Goal: Transaction & Acquisition: Purchase product/service

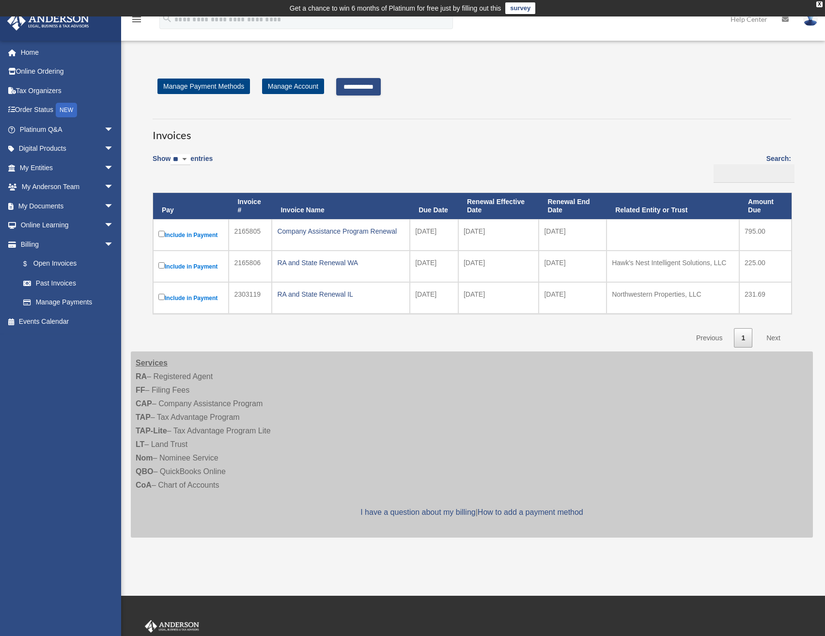
click at [368, 88] on input "**********" at bounding box center [358, 86] width 45 height 17
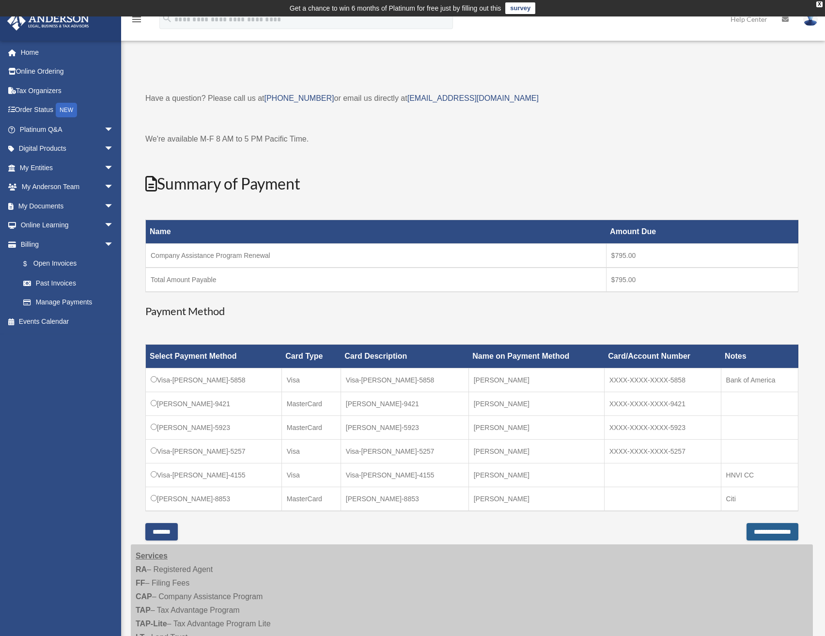
click at [746, 529] on input "**********" at bounding box center [772, 531] width 52 height 17
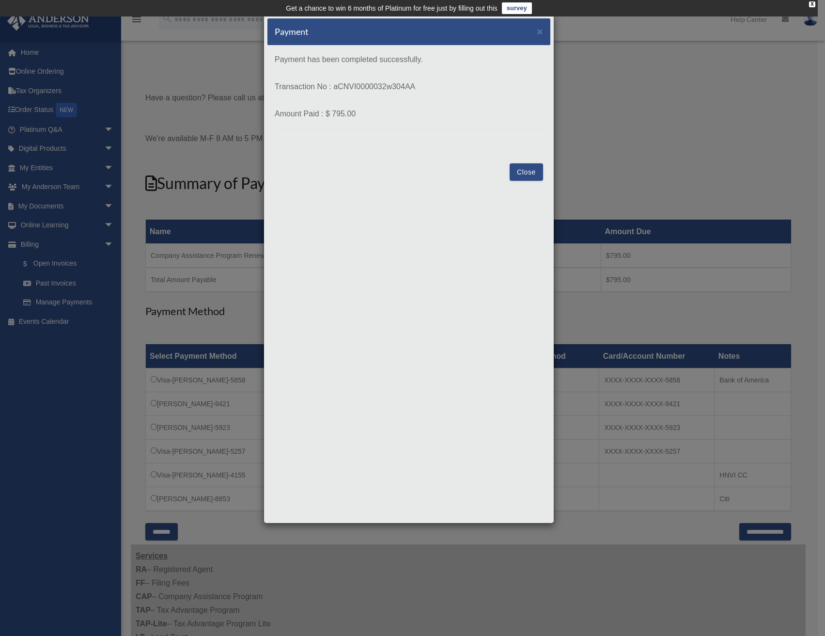
click at [530, 176] on button "Close" at bounding box center [526, 171] width 33 height 17
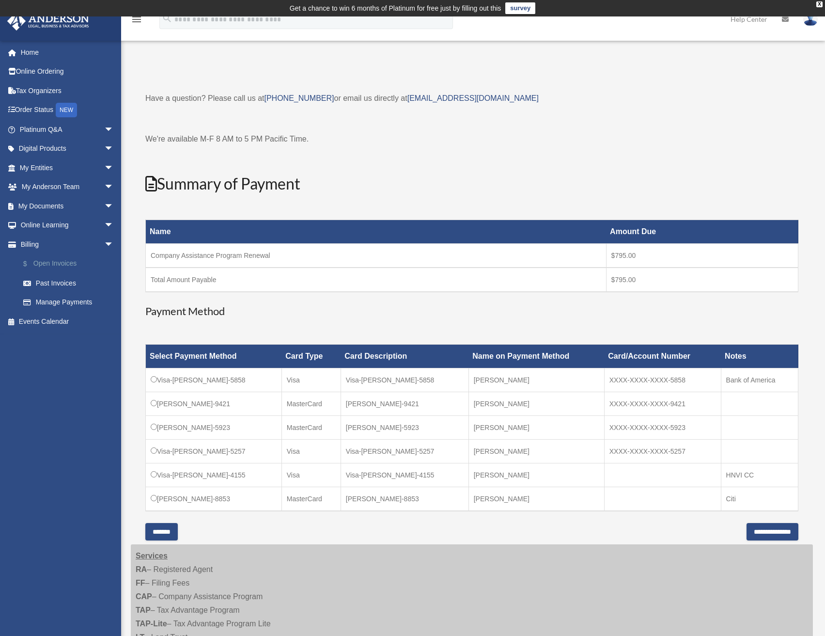
click at [62, 265] on link "$ Open Invoices" at bounding box center [71, 264] width 115 height 20
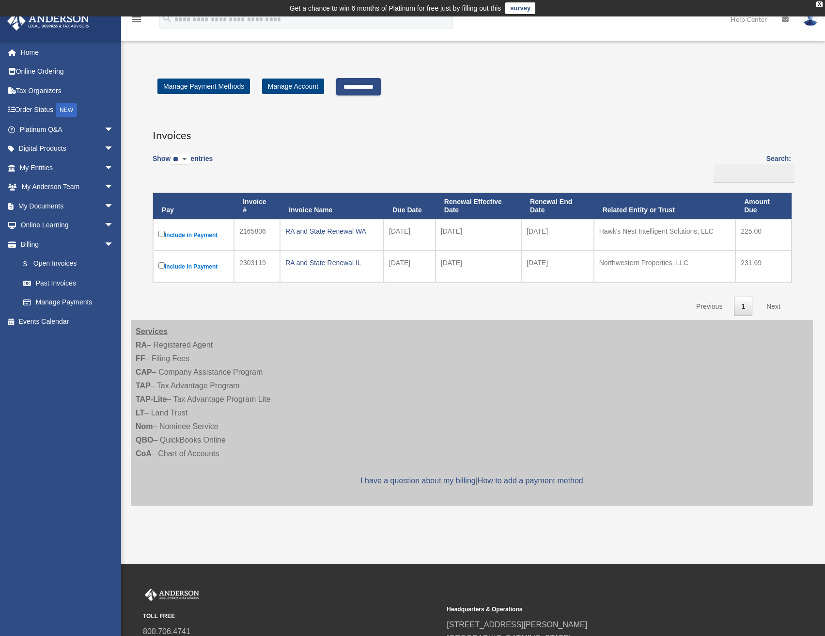
click at [367, 87] on input "**********" at bounding box center [358, 86] width 45 height 17
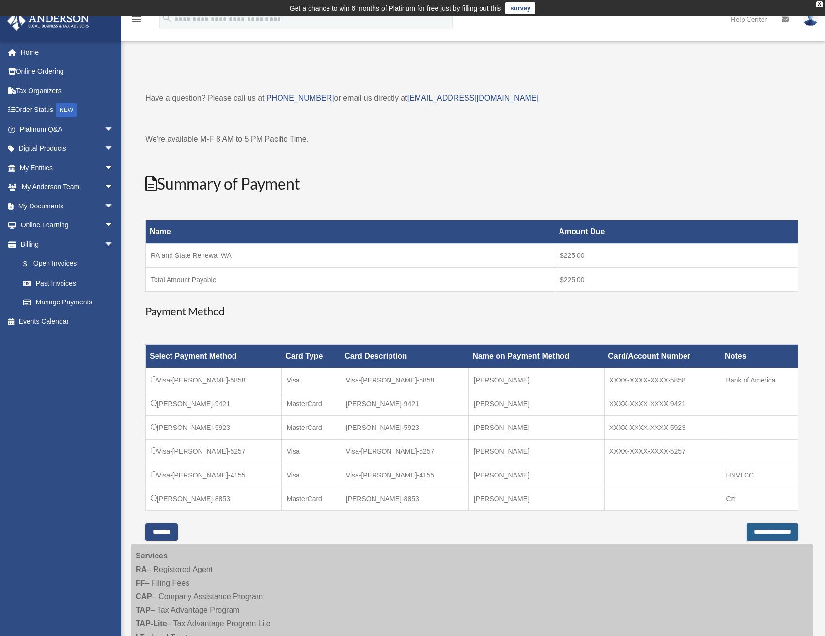
click at [757, 532] on input "**********" at bounding box center [772, 531] width 52 height 17
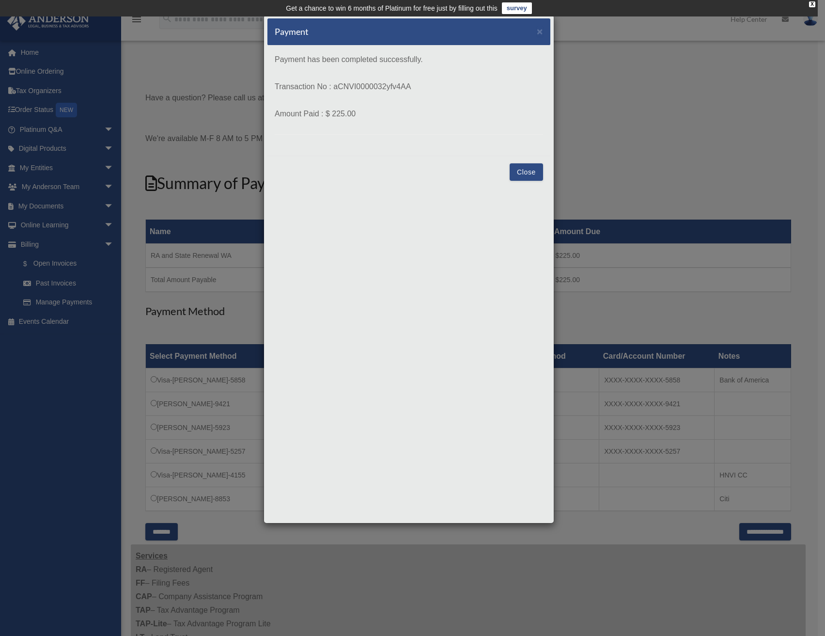
click at [526, 168] on button "Close" at bounding box center [526, 171] width 33 height 17
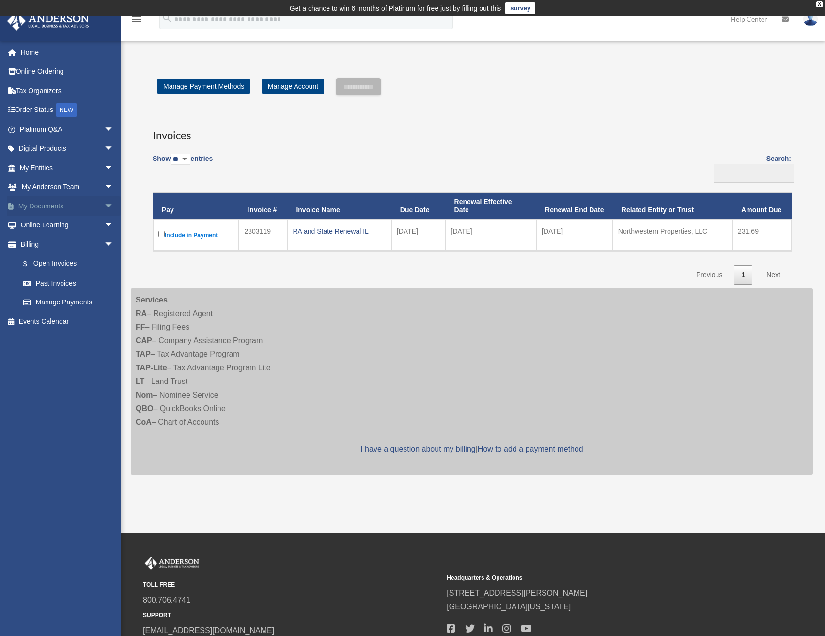
click at [104, 203] on span "arrow_drop_down" at bounding box center [113, 206] width 19 height 20
click at [42, 226] on link "Box" at bounding box center [71, 225] width 115 height 19
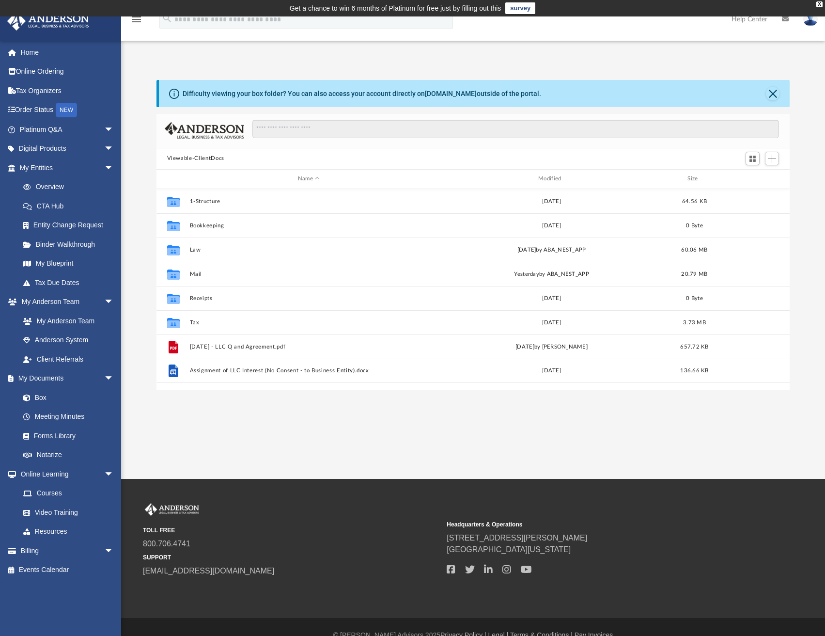
scroll to position [213, 626]
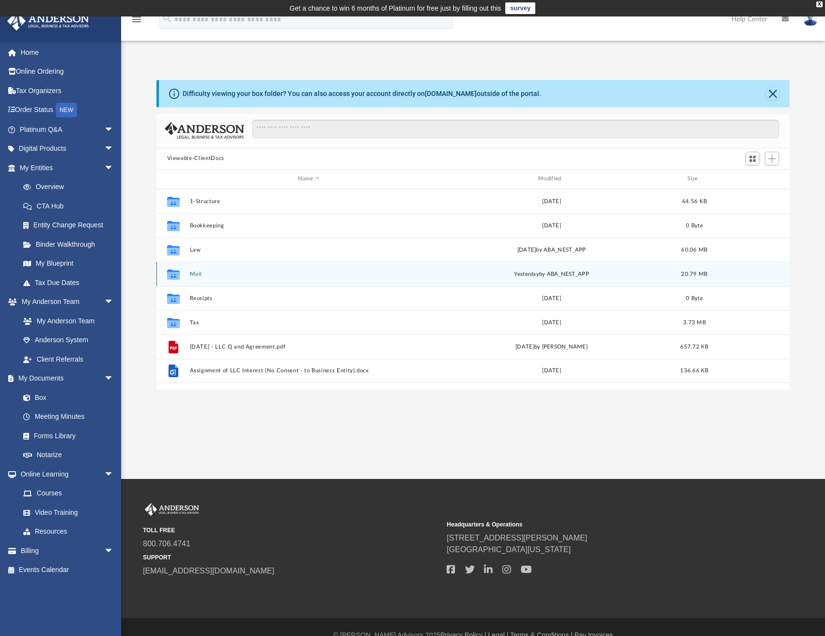
click at [193, 273] on button "Mail" at bounding box center [308, 274] width 238 height 6
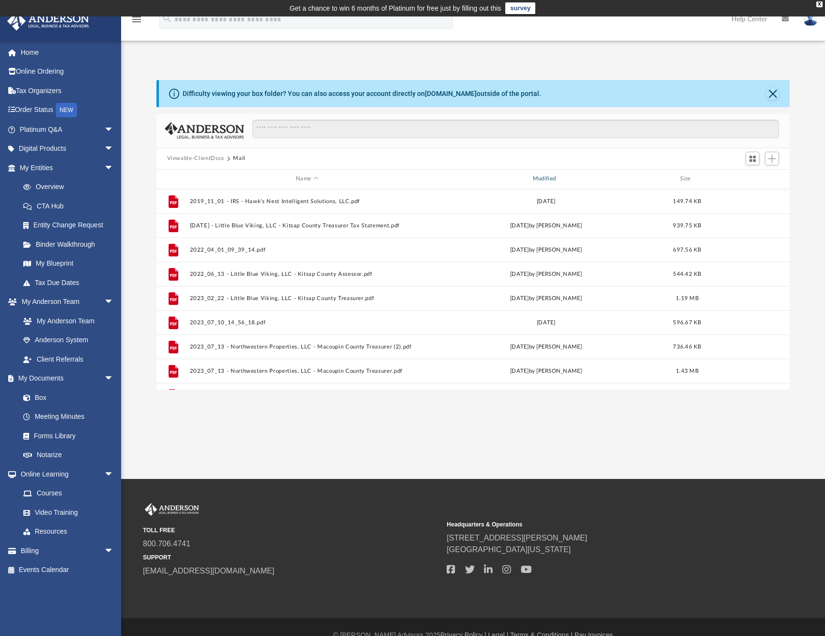
click at [555, 179] on div "Modified" at bounding box center [545, 178] width 235 height 9
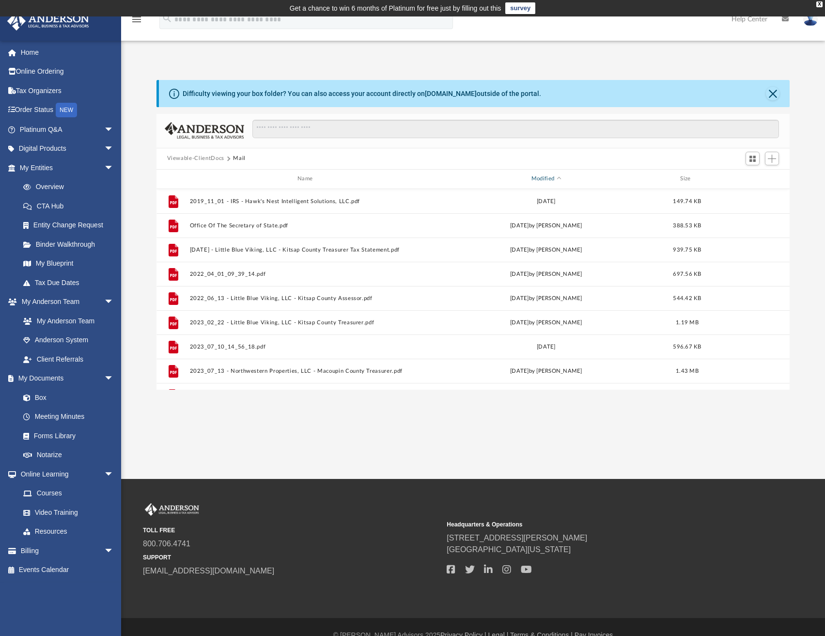
click at [538, 174] on div "Modified" at bounding box center [545, 178] width 235 height 9
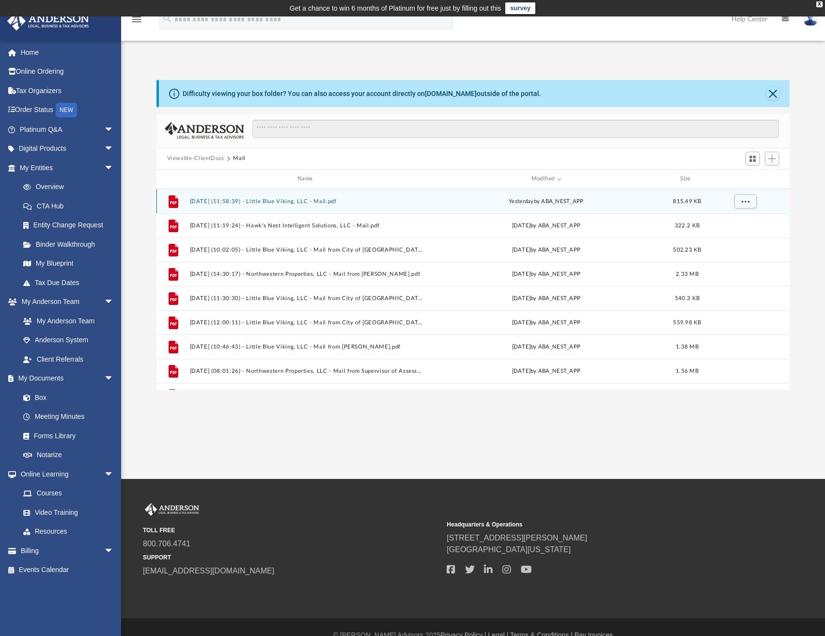
click at [300, 201] on button "2025.09.09 (11:58:39) - Little Blue Viking, LLC - Mail.pdf" at bounding box center [306, 201] width 235 height 6
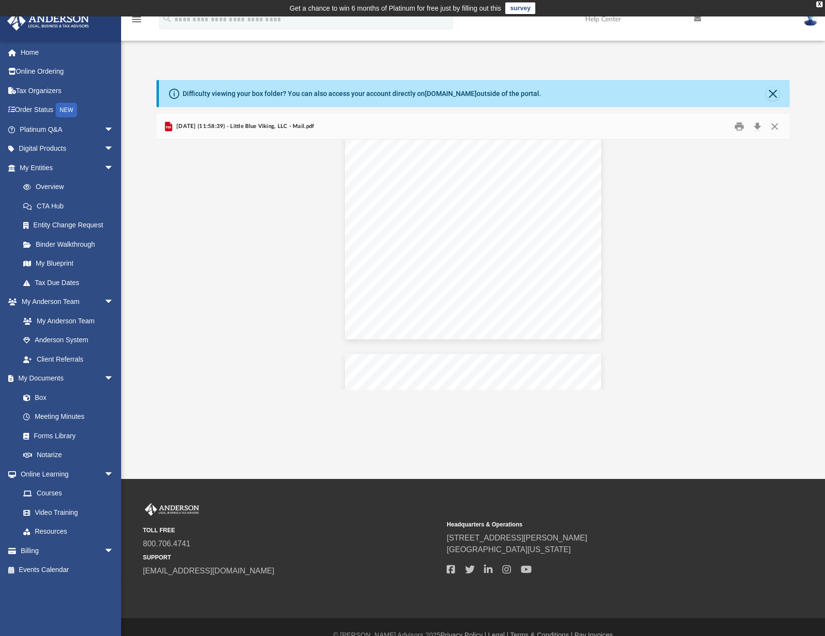
scroll to position [0, 0]
click at [283, 228] on div "Document Viewer" at bounding box center [473, 607] width 634 height 934
click at [774, 132] on button "Close" at bounding box center [774, 126] width 17 height 15
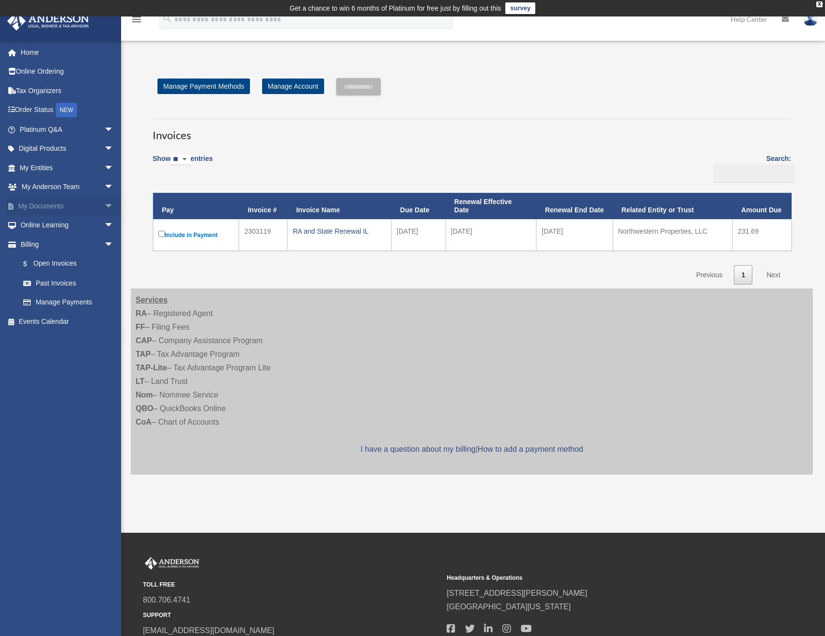
click at [80, 206] on link "My Documents arrow_drop_down" at bounding box center [68, 205] width 122 height 19
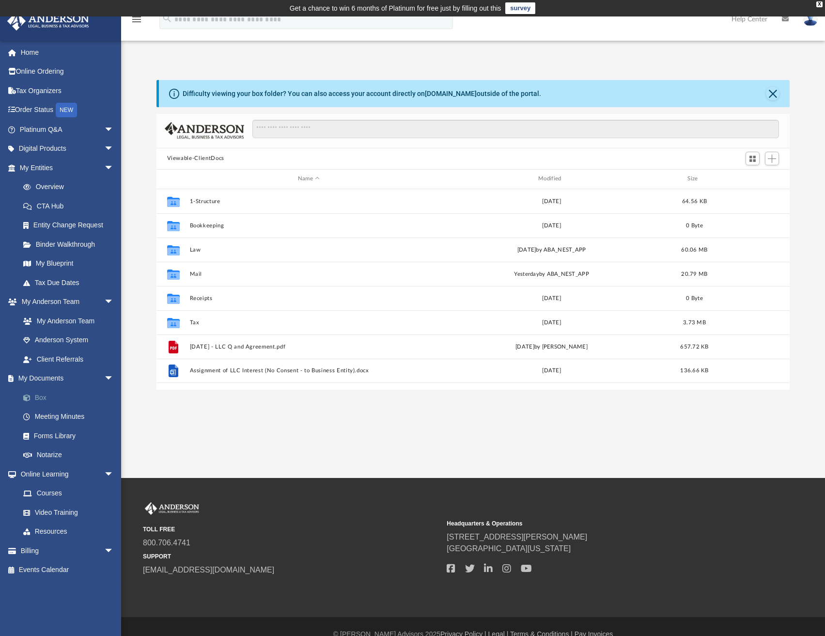
scroll to position [213, 626]
click at [43, 398] on link "Box" at bounding box center [71, 397] width 115 height 19
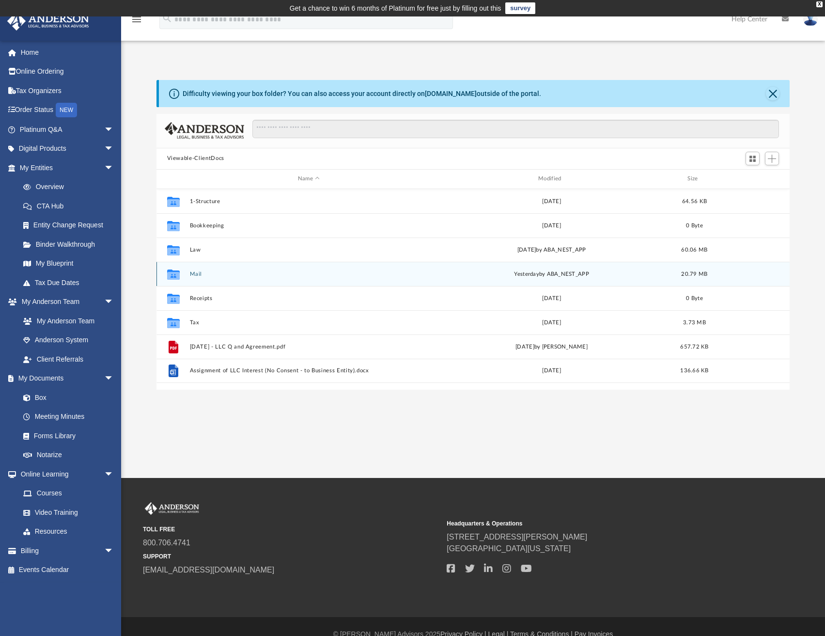
click at [192, 270] on div "Collaborated Folder Mail [DATE] by ABA_NEST_APP 20.79 MB" at bounding box center [473, 274] width 634 height 24
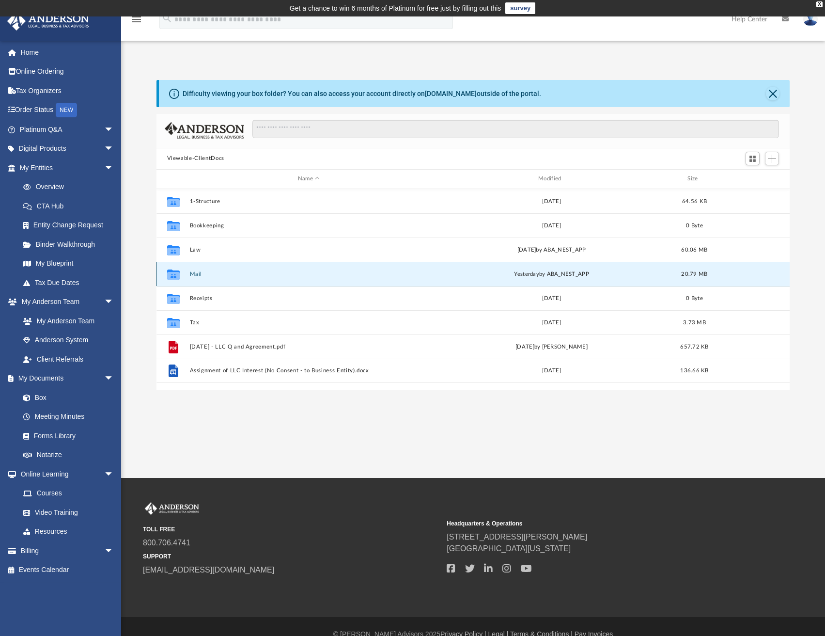
click at [198, 275] on button "Mail" at bounding box center [308, 274] width 238 height 6
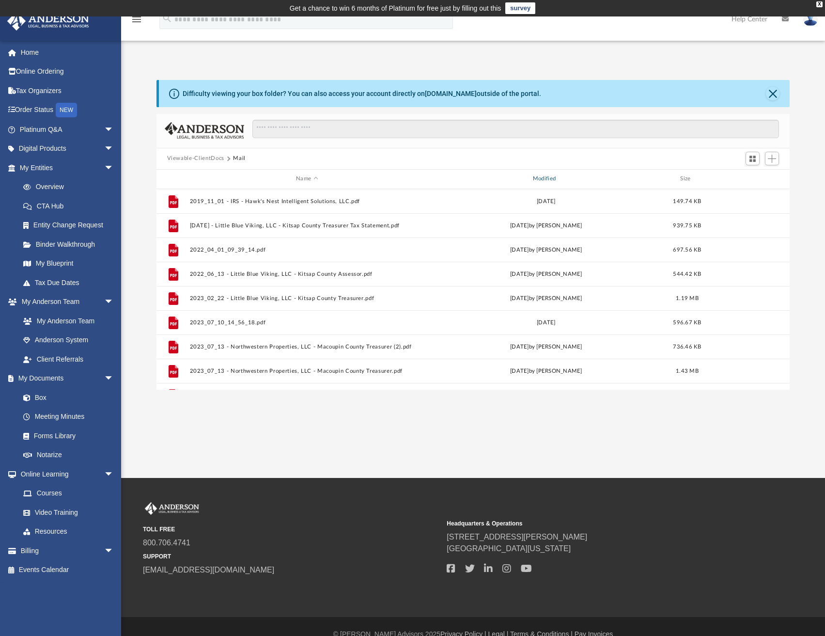
click at [547, 177] on div "Modified" at bounding box center [545, 178] width 235 height 9
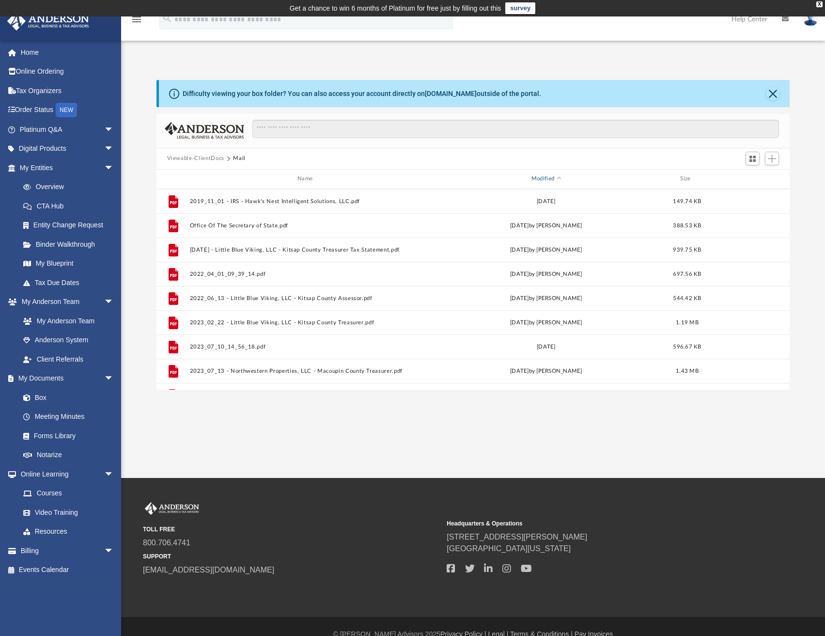
click at [547, 177] on div "Modified" at bounding box center [545, 178] width 235 height 9
